Goal: Entertainment & Leisure: Consume media (video, audio)

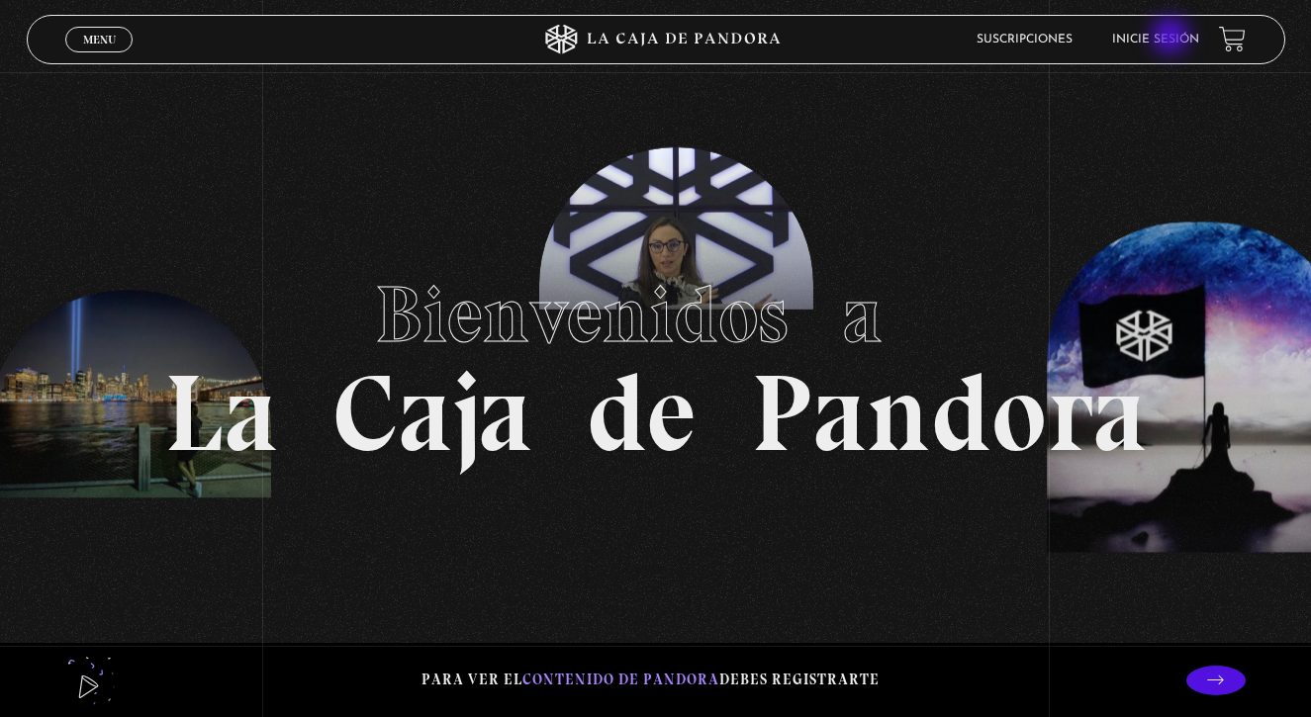
click at [1172, 38] on link "Inicie sesión" at bounding box center [1155, 40] width 87 height 12
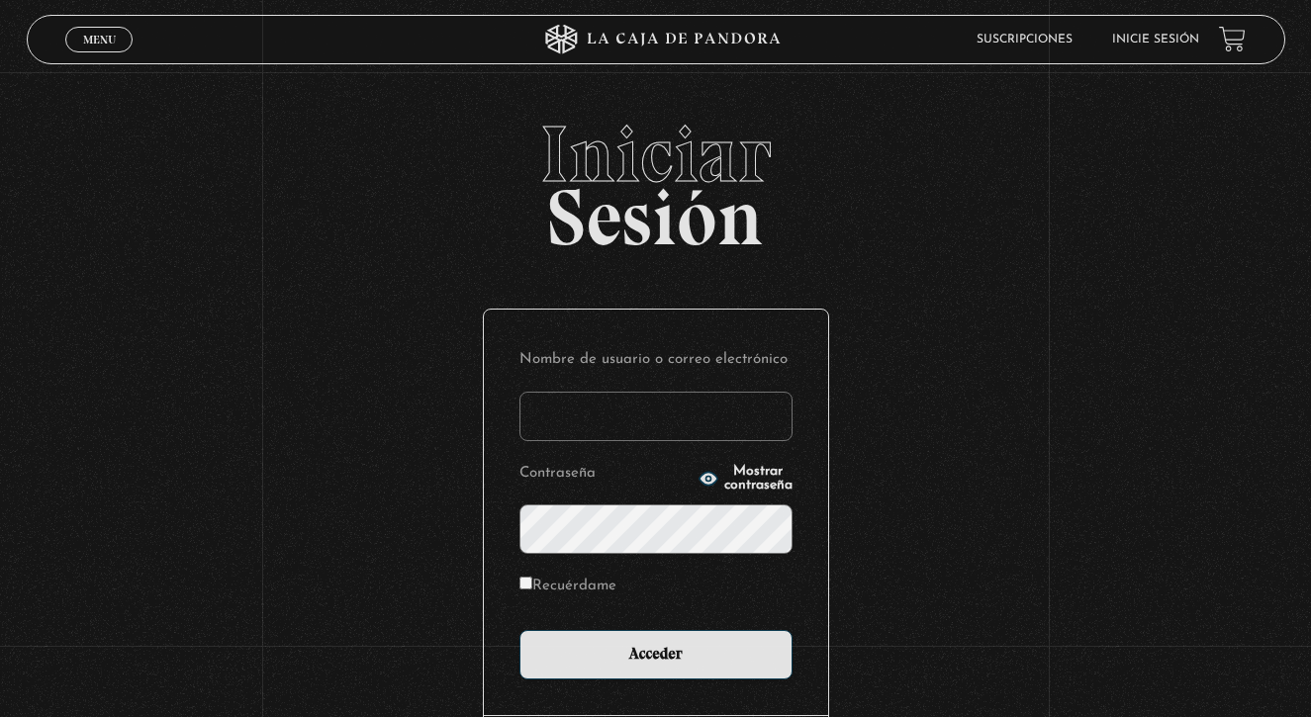
type input "anyeri_barrantes@hotmail.com"
click at [655, 653] on input "Acceder" at bounding box center [655, 654] width 273 height 49
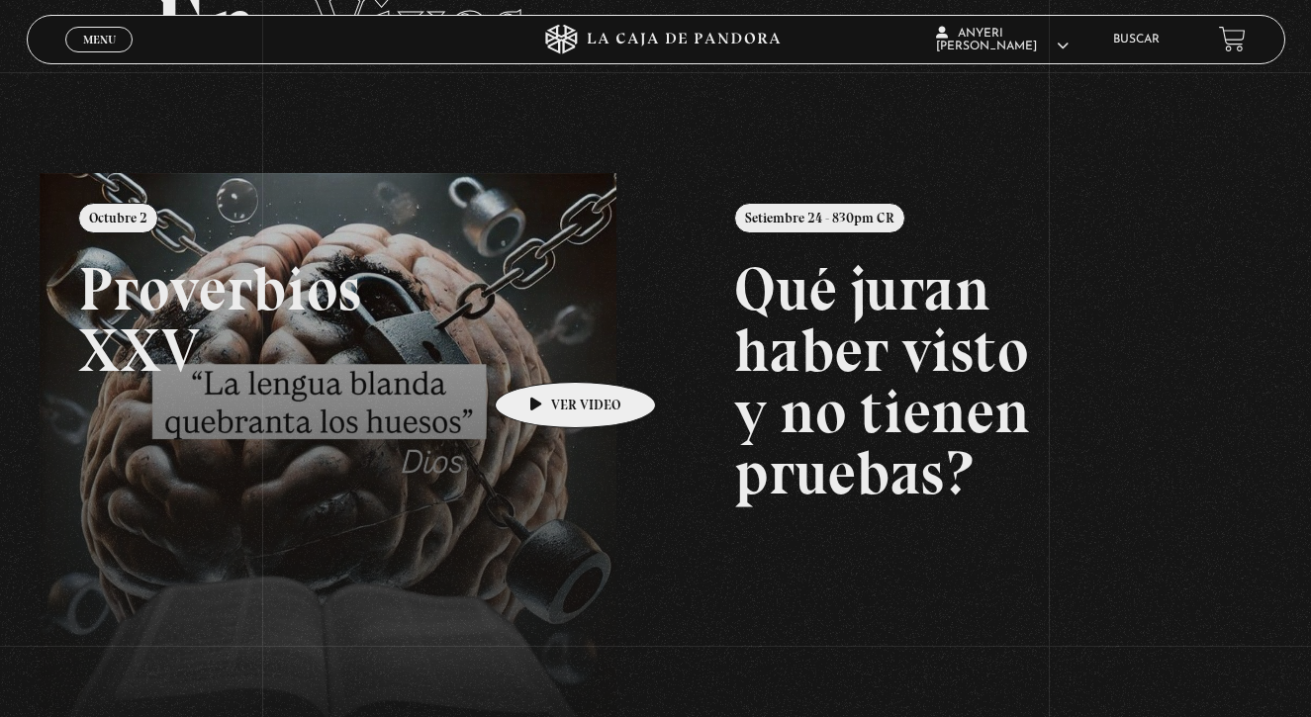
scroll to position [163, 0]
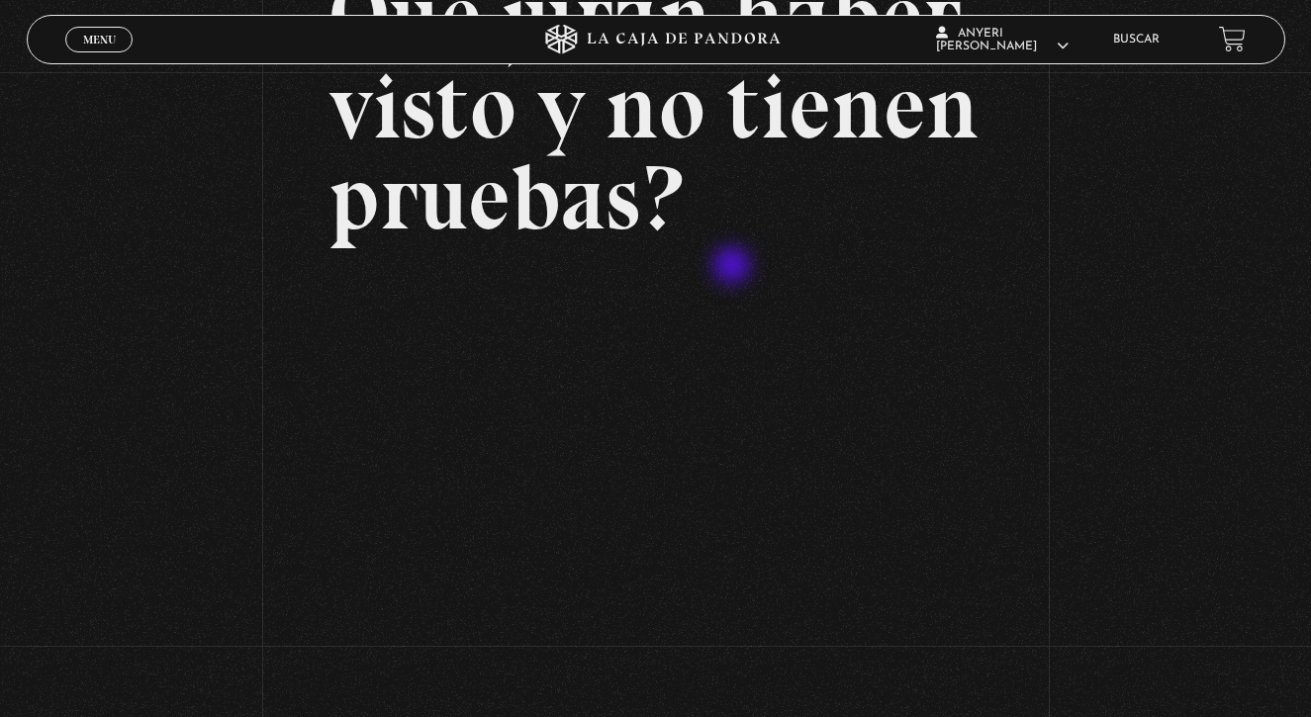
scroll to position [218, 0]
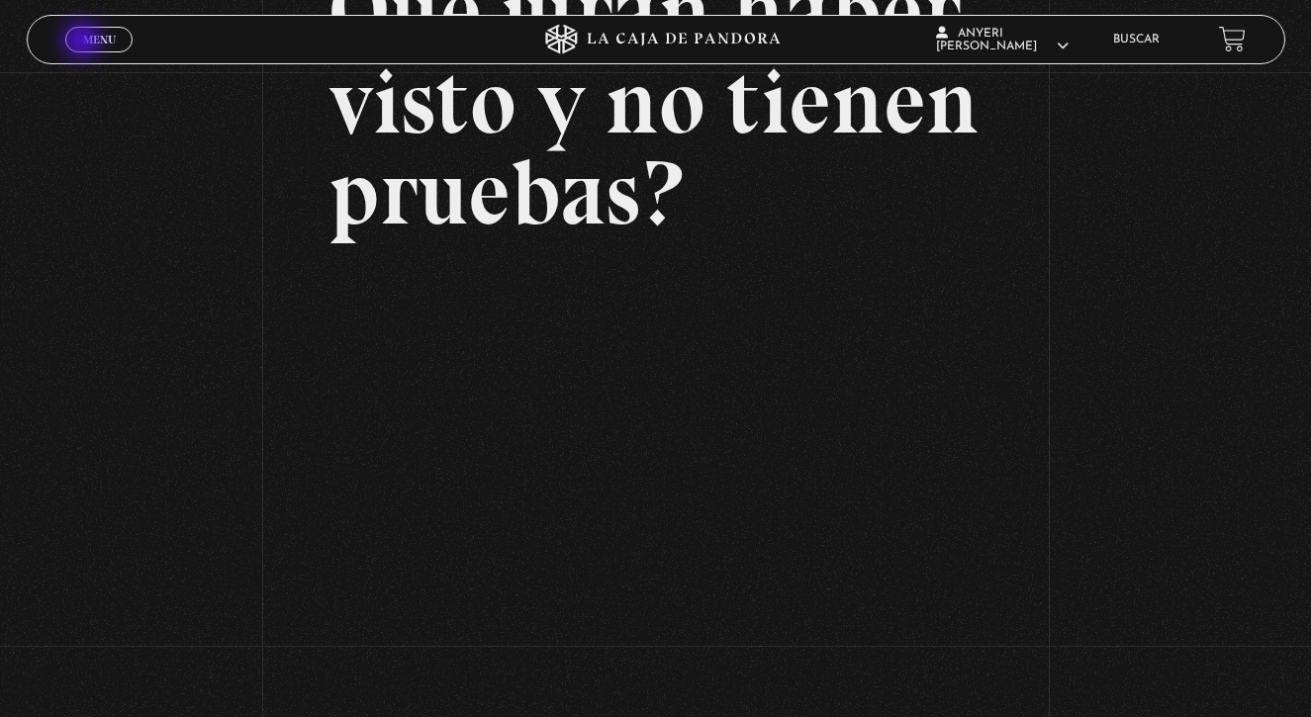
click at [89, 38] on span "Menu" at bounding box center [99, 40] width 33 height 12
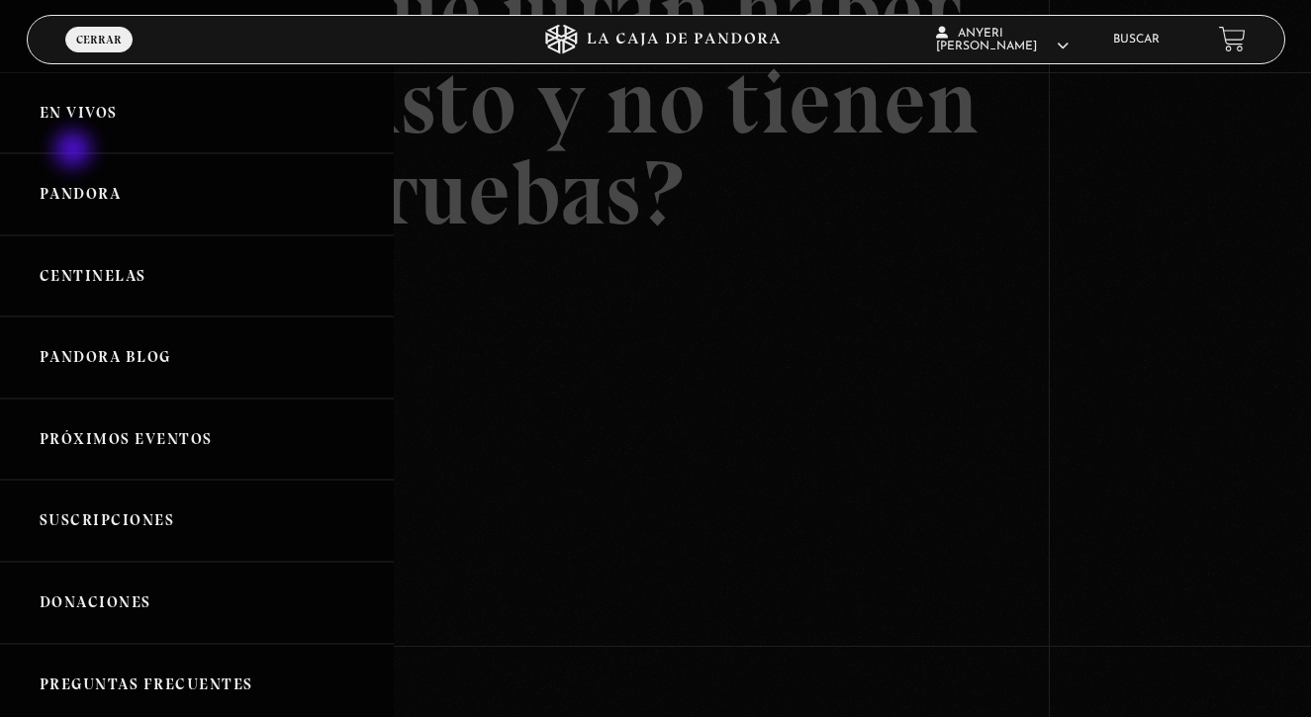
click at [75, 153] on link "Pandora" at bounding box center [197, 194] width 394 height 82
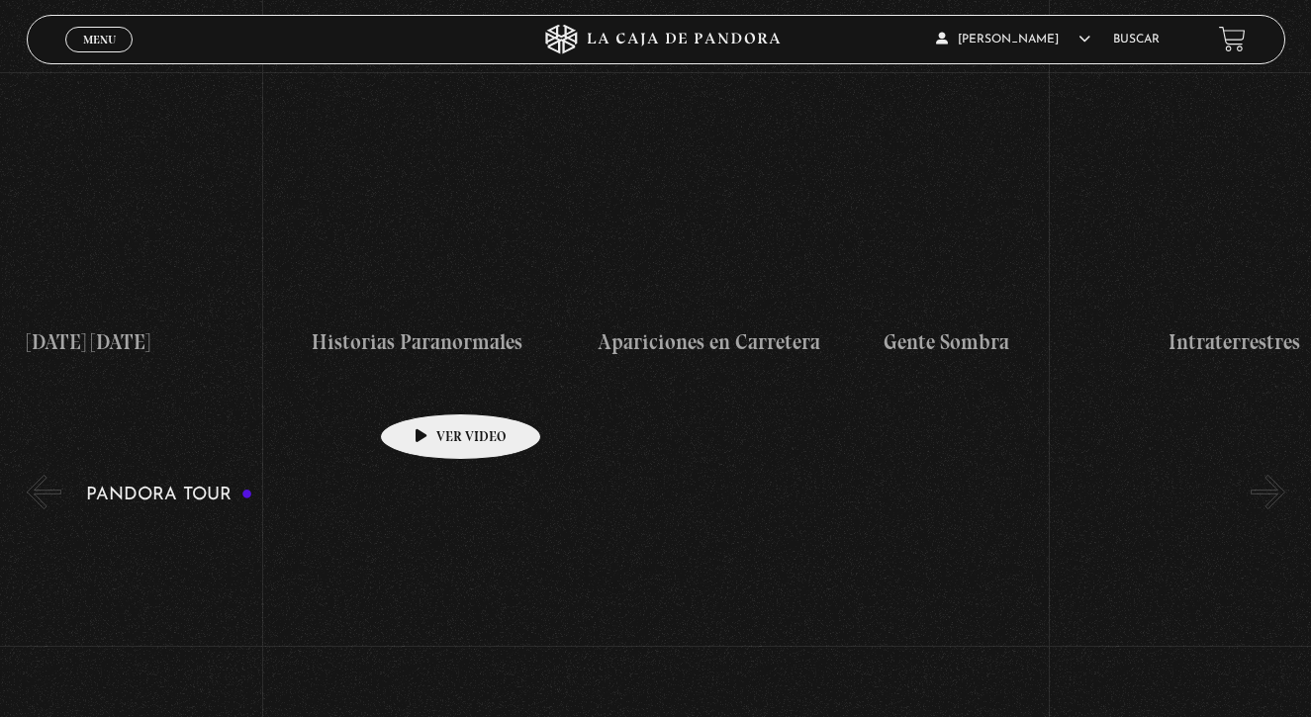
scroll to position [1011, 0]
